Goal: Find specific page/section: Find specific page/section

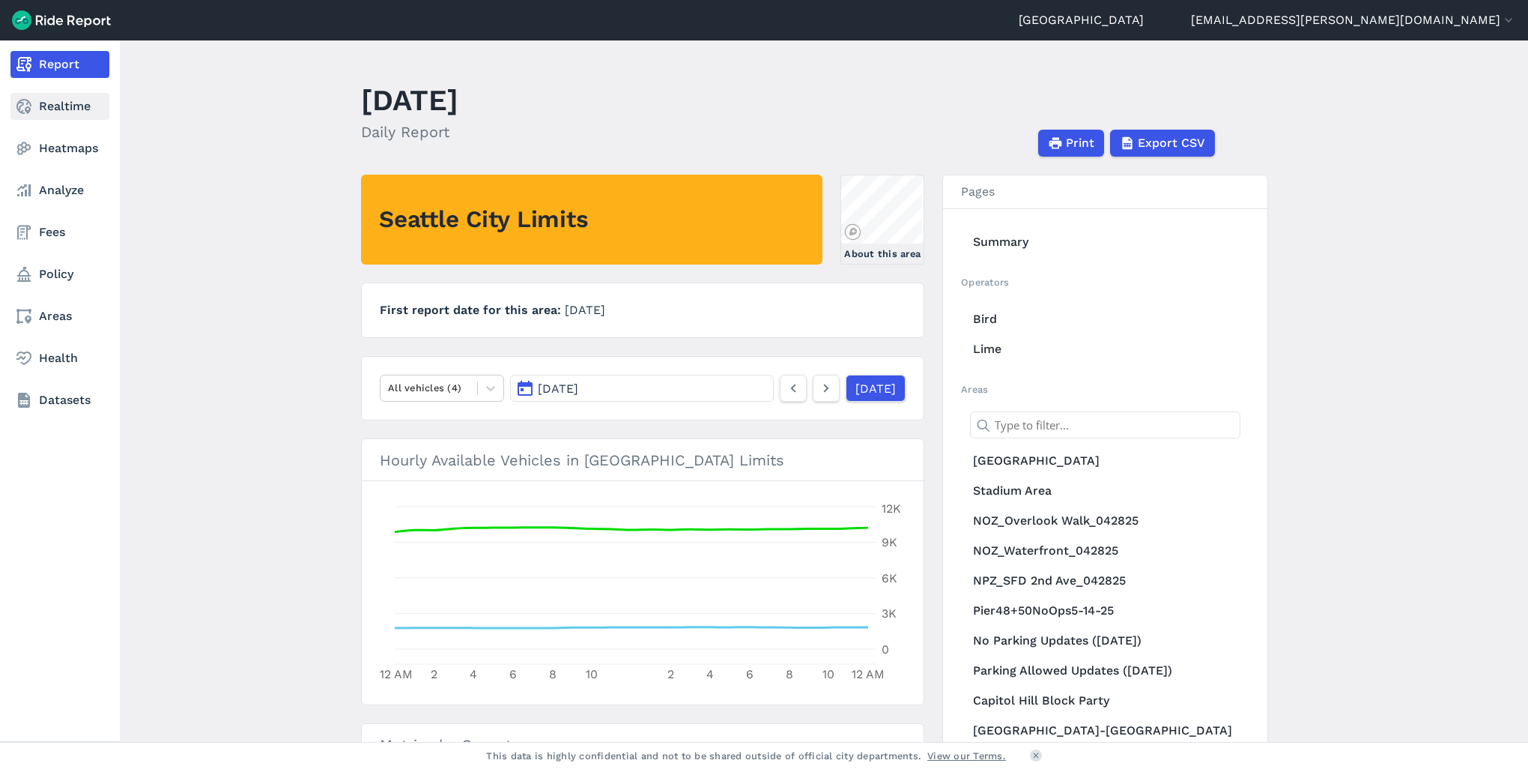
click at [25, 115] on icon at bounding box center [24, 106] width 18 height 18
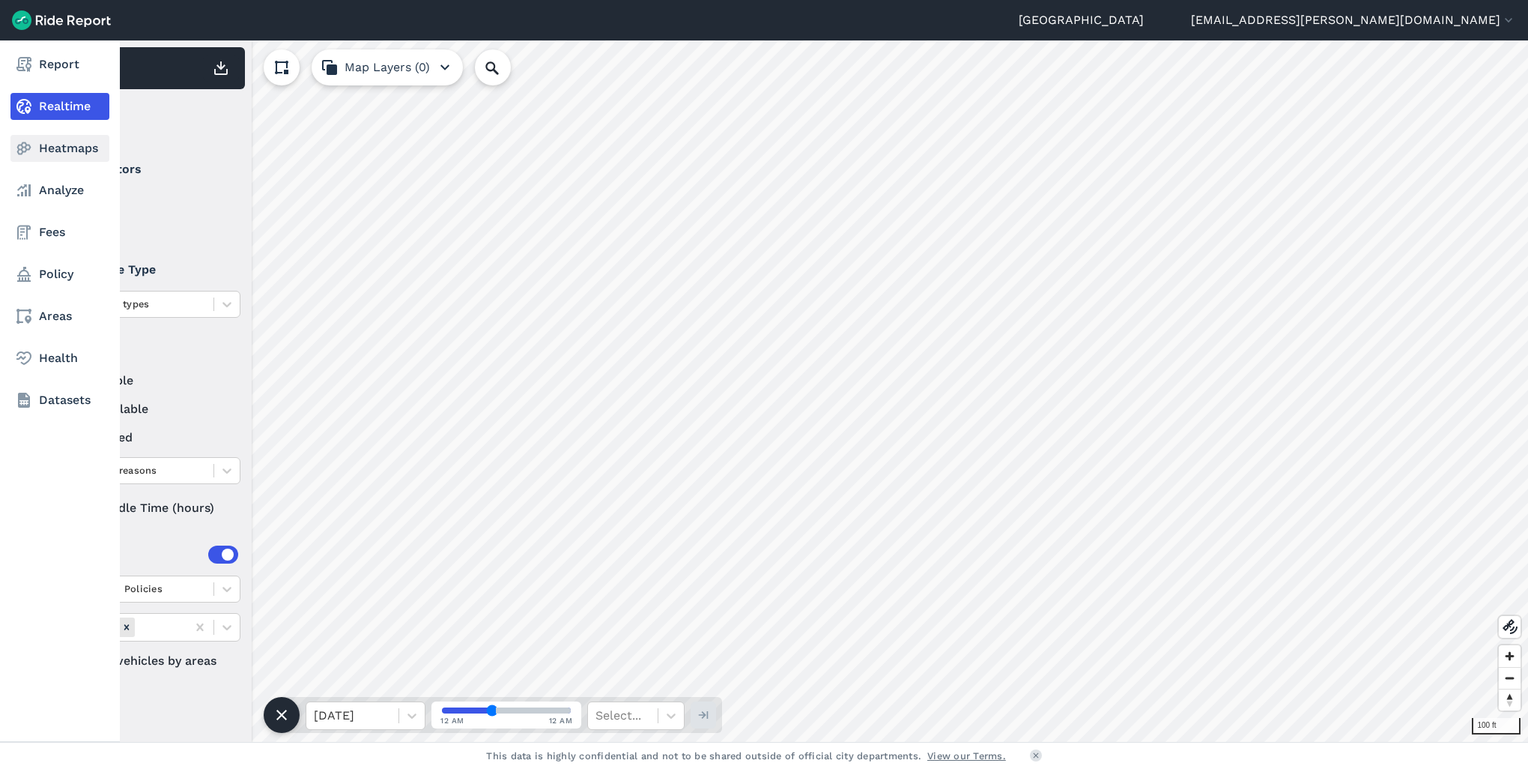
click at [24, 148] on icon at bounding box center [24, 148] width 18 height 18
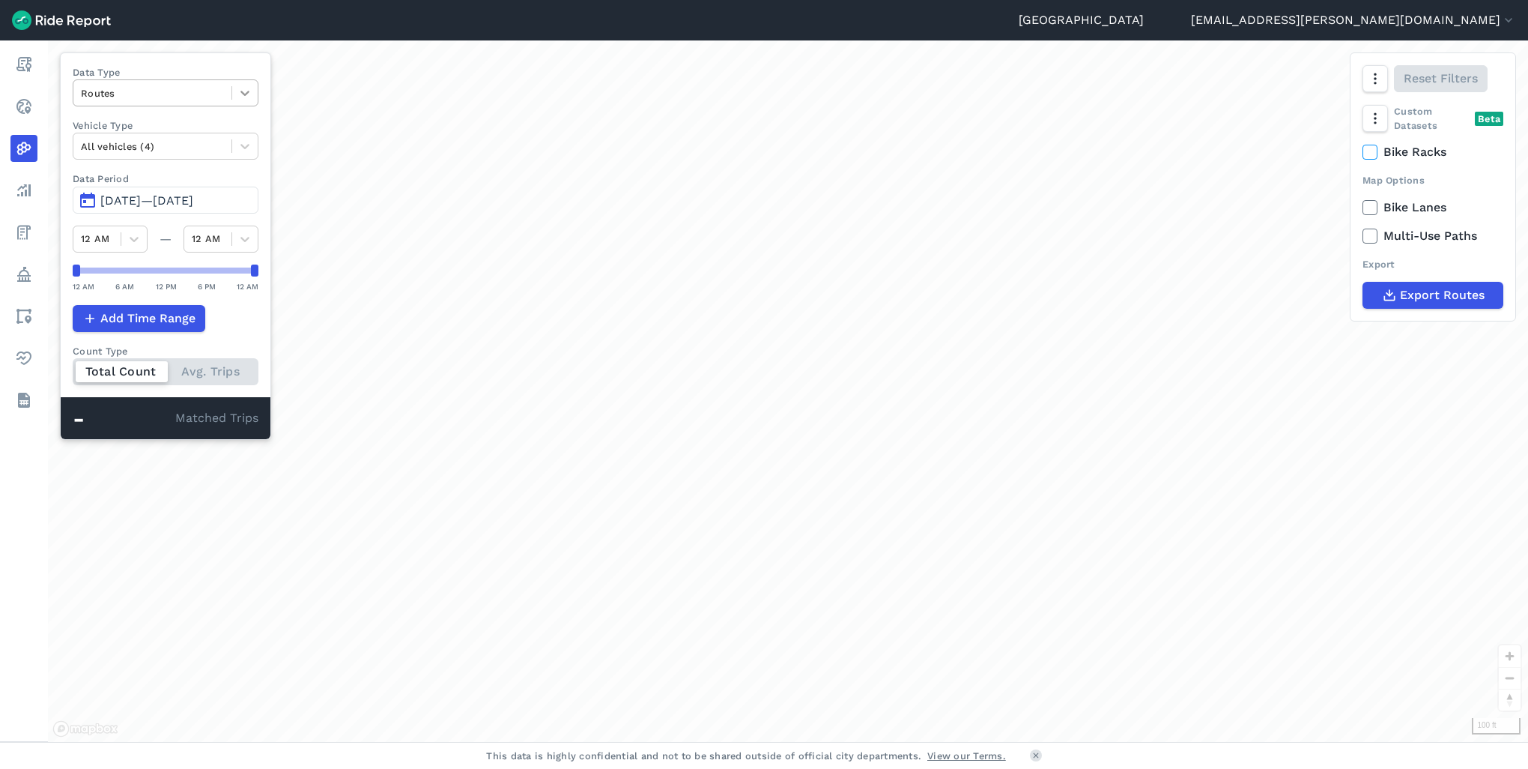
click at [241, 94] on icon at bounding box center [245, 92] width 15 height 15
click at [136, 152] on div "Trip Ends" at bounding box center [166, 155] width 186 height 26
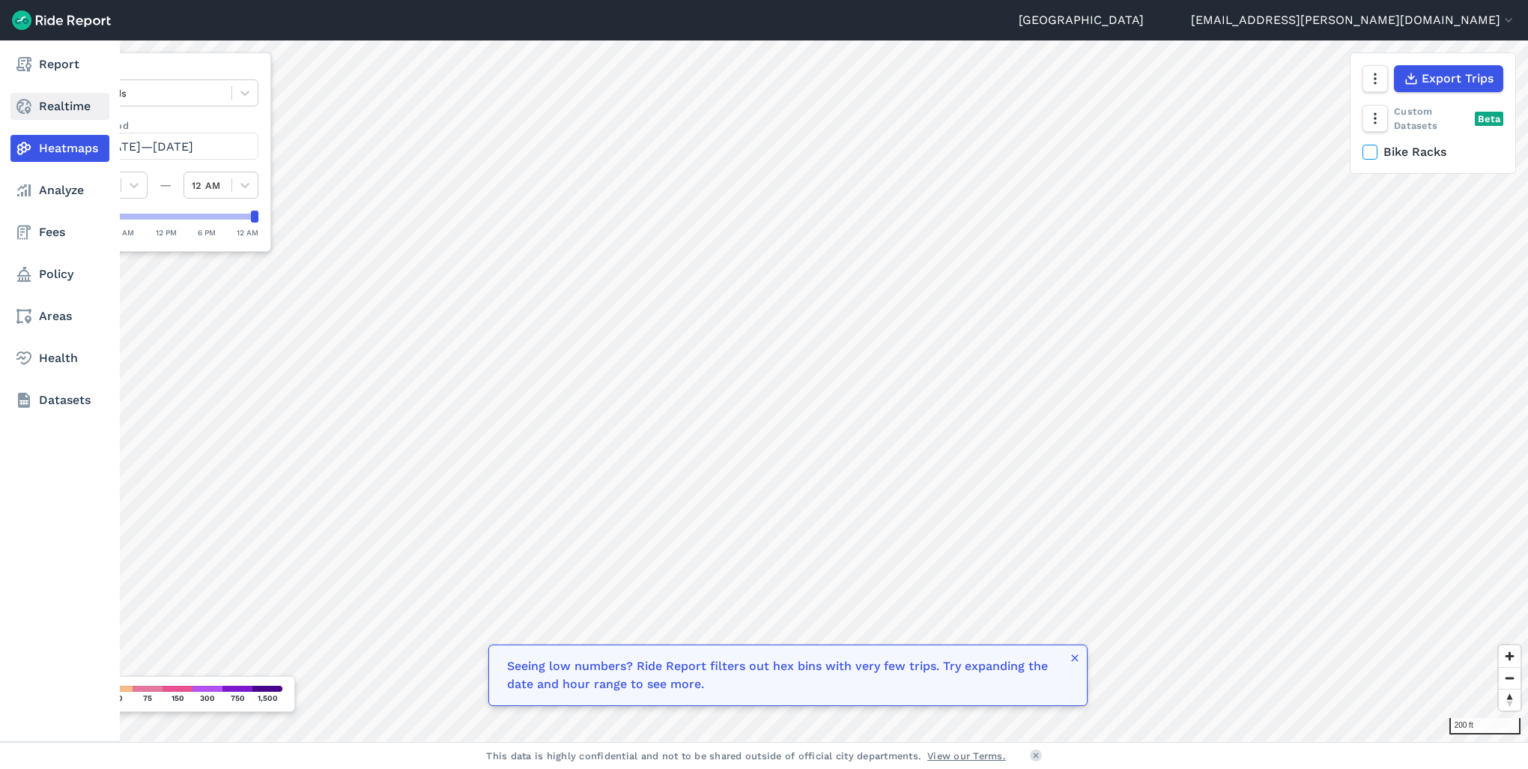
click at [48, 116] on link "Realtime" at bounding box center [59, 106] width 99 height 27
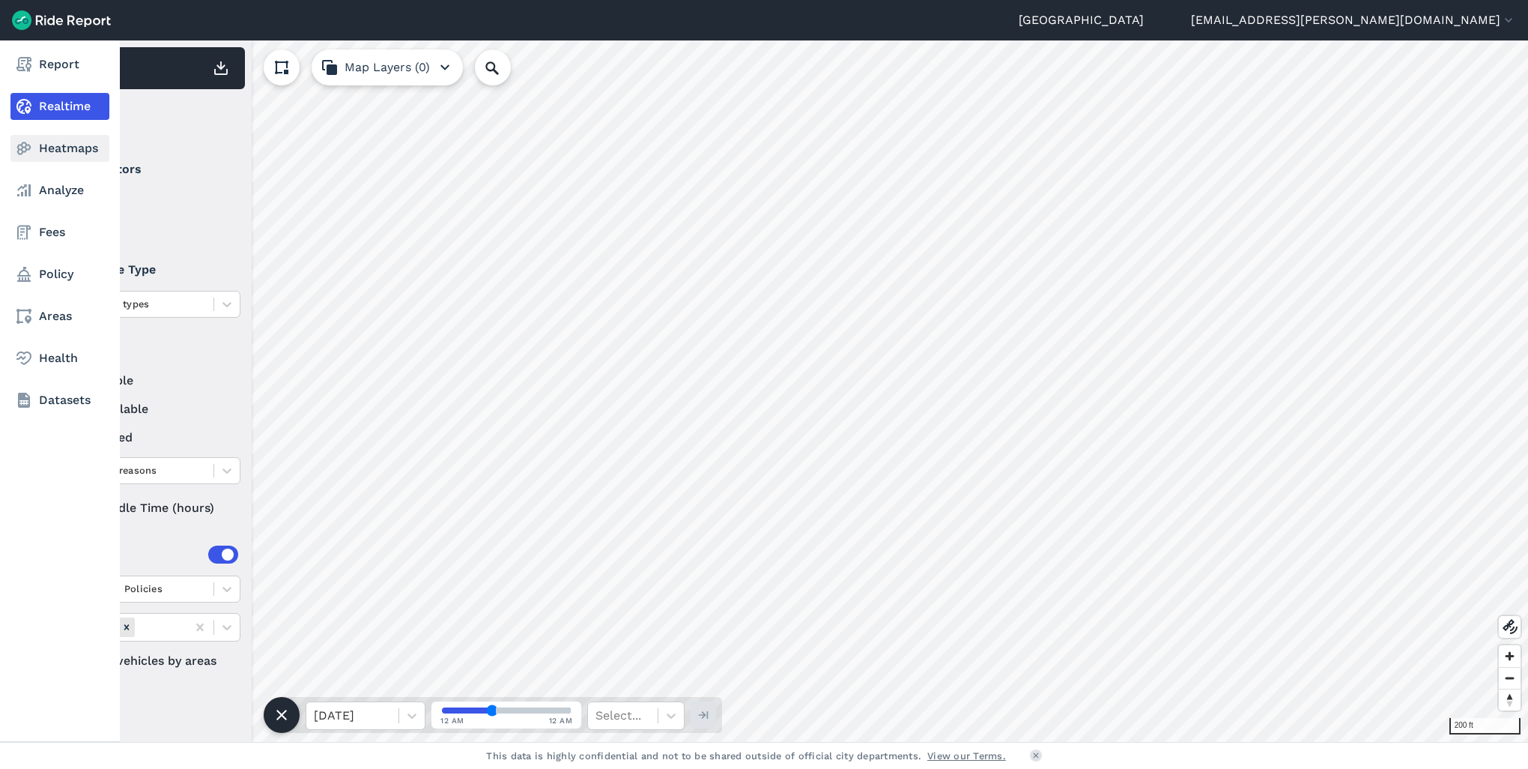
click at [61, 141] on link "Heatmaps" at bounding box center [59, 148] width 99 height 27
